Goal: Task Accomplishment & Management: Manage account settings

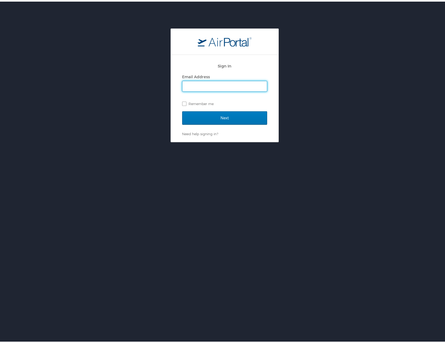
click at [230, 83] on input "Email Address" at bounding box center [224, 85] width 84 height 10
type input "[PERSON_NAME][EMAIL_ADDRESS][PERSON_NAME][DOMAIN_NAME]"
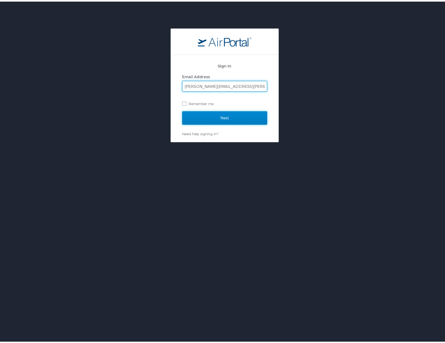
click at [222, 113] on input "Next" at bounding box center [224, 116] width 85 height 13
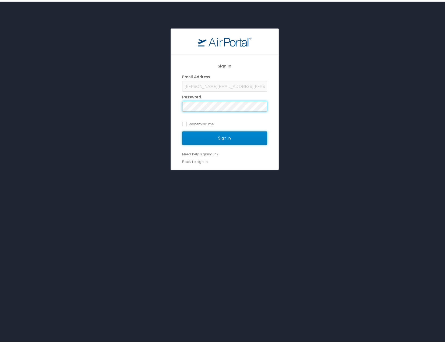
click at [224, 133] on input "Sign In" at bounding box center [224, 136] width 85 height 13
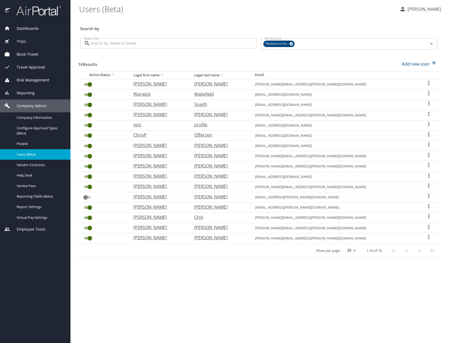
click at [159, 114] on p "Conrad" at bounding box center [158, 114] width 50 height 6
select select "US"
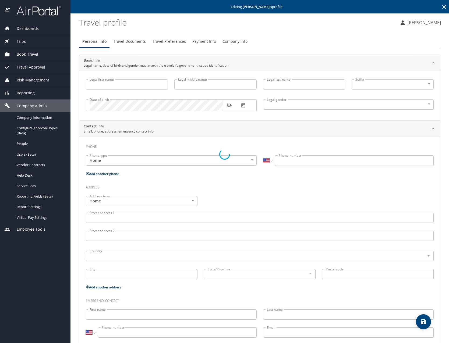
type input "Conrad"
type input "Wesley"
type input "Randell II"
type input "Male"
select select "US"
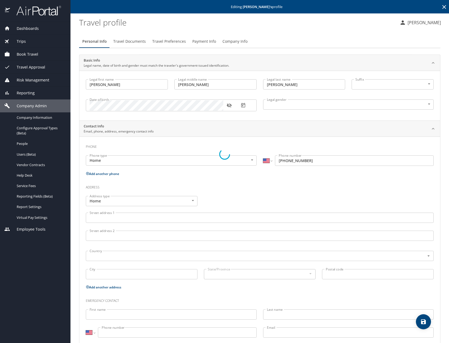
select select "US"
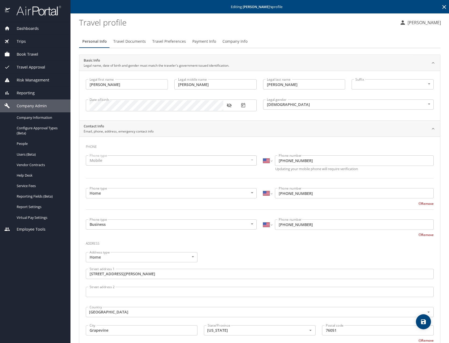
click at [127, 41] on span "Travel Documents" at bounding box center [129, 41] width 33 height 7
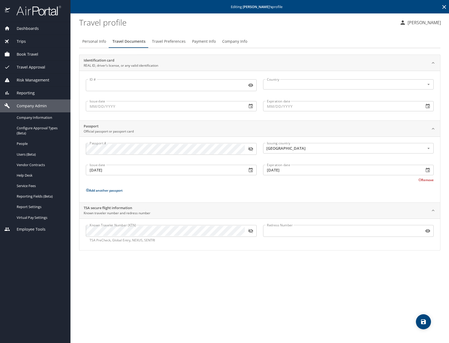
click at [163, 43] on span "Travel Preferences" at bounding box center [169, 41] width 34 height 7
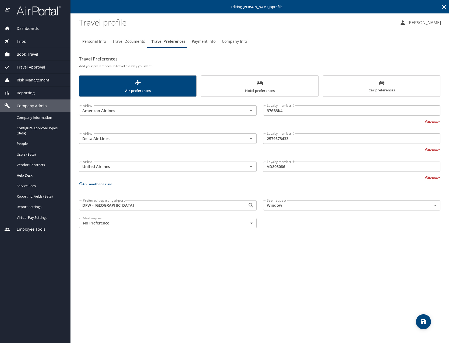
click at [261, 86] on icon "scrollable force tabs example" at bounding box center [260, 83] width 6 height 6
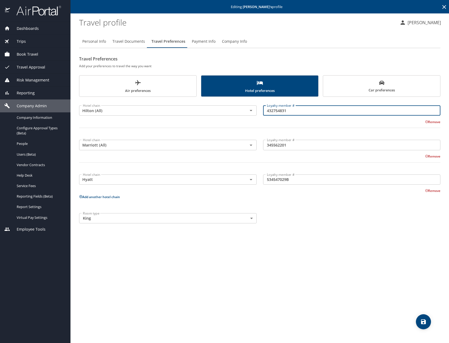
drag, startPoint x: 291, startPoint y: 112, endPoint x: 263, endPoint y: 113, distance: 28.3
click at [263, 113] on input "432754831" at bounding box center [351, 110] width 177 height 10
